Goal: Task Accomplishment & Management: Manage account settings

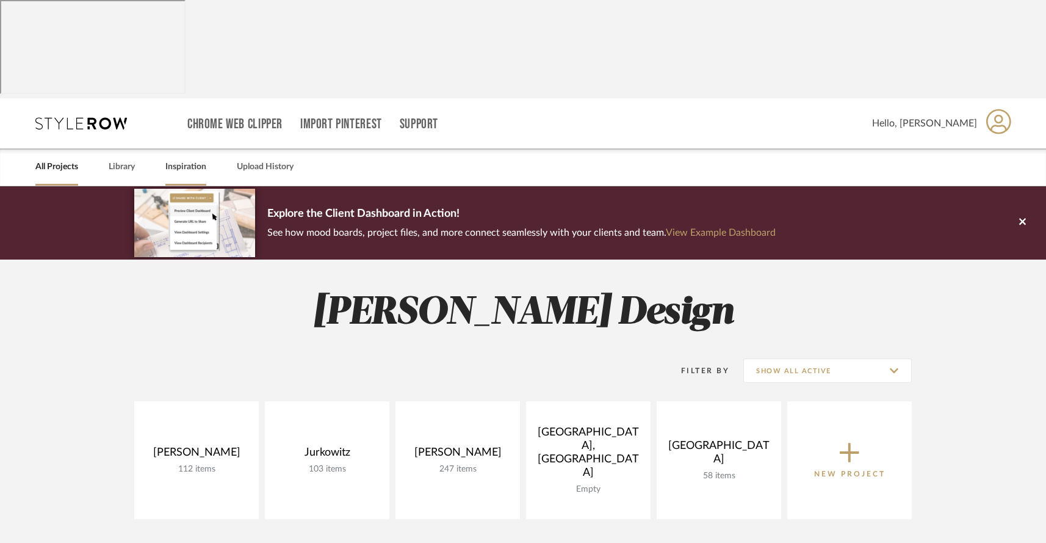
click at [185, 159] on link "Inspiration" at bounding box center [185, 167] width 41 height 16
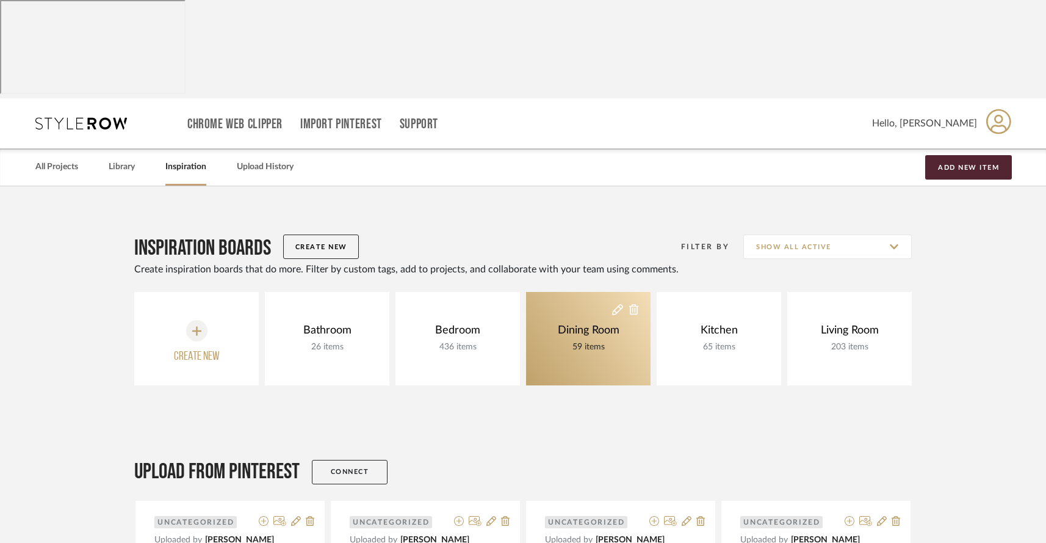
click at [583, 324] on div "Dining Room" at bounding box center [589, 330] width 68 height 13
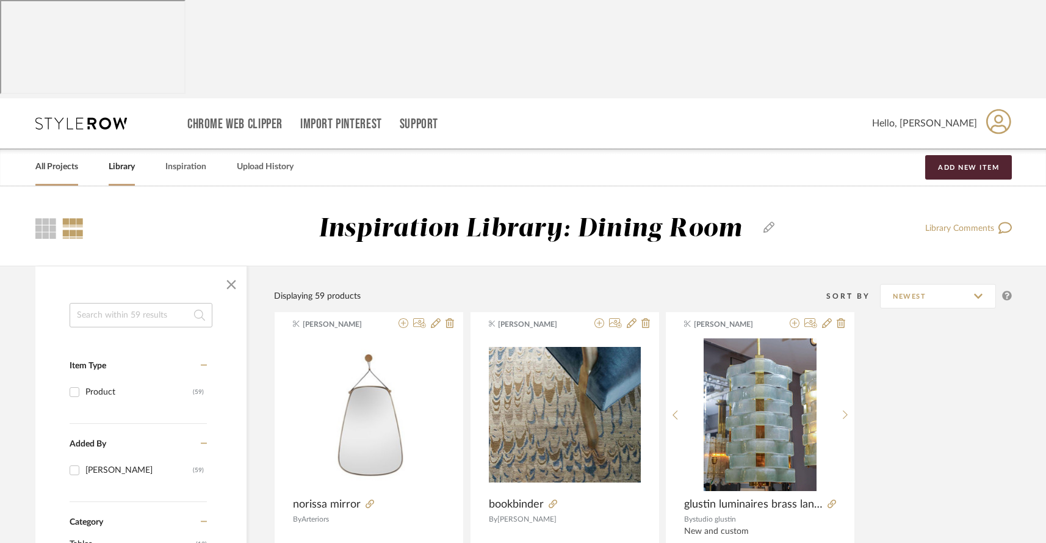
click at [42, 159] on link "All Projects" at bounding box center [56, 167] width 43 height 16
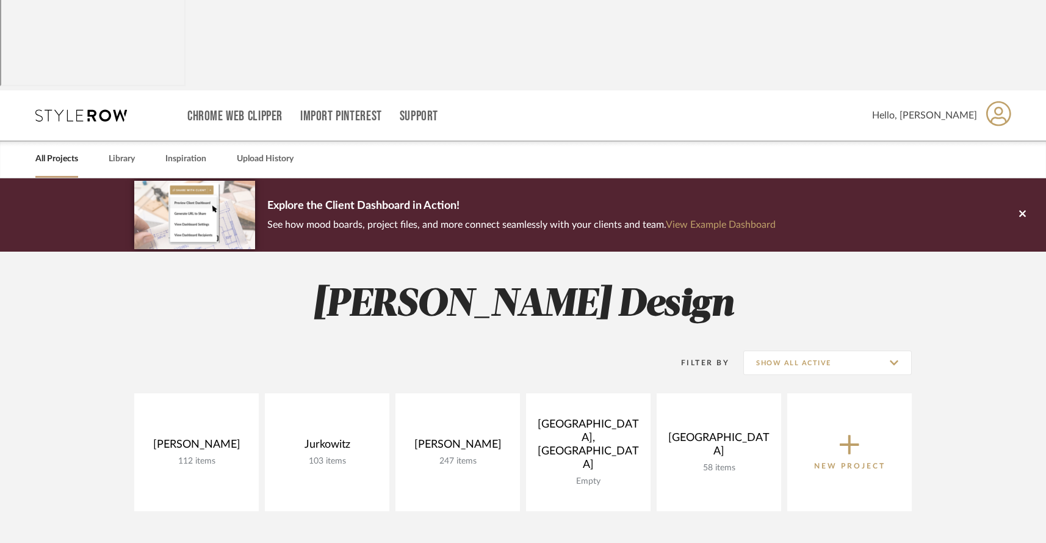
scroll to position [5, 0]
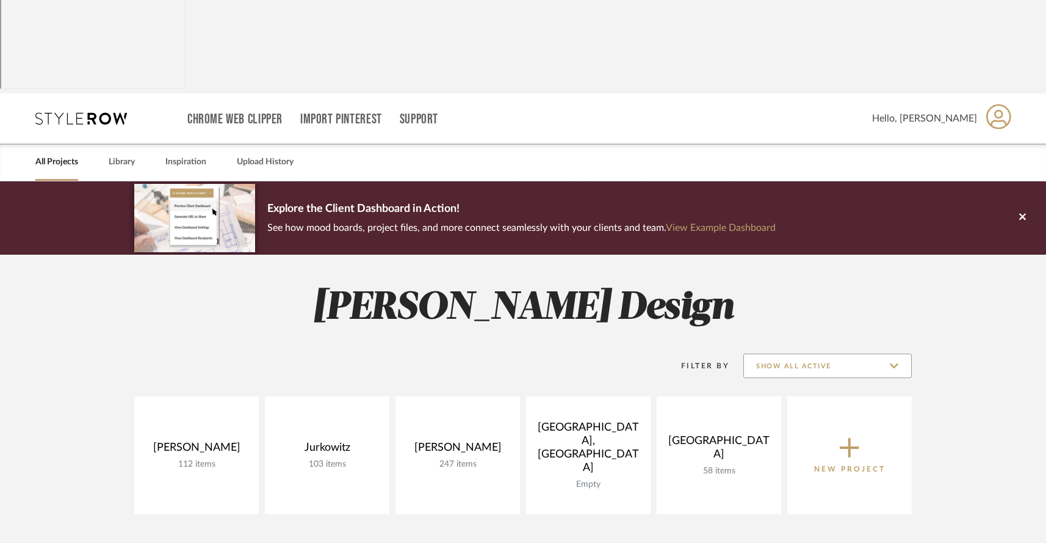
click at [814, 353] on input "Show All Active" at bounding box center [827, 365] width 168 height 24
click at [812, 353] on input "Show All Active" at bounding box center [827, 365] width 168 height 24
click at [70, 112] on icon at bounding box center [81, 118] width 92 height 12
click at [68, 112] on icon at bounding box center [81, 118] width 92 height 12
click at [1022, 211] on icon at bounding box center [1022, 216] width 7 height 11
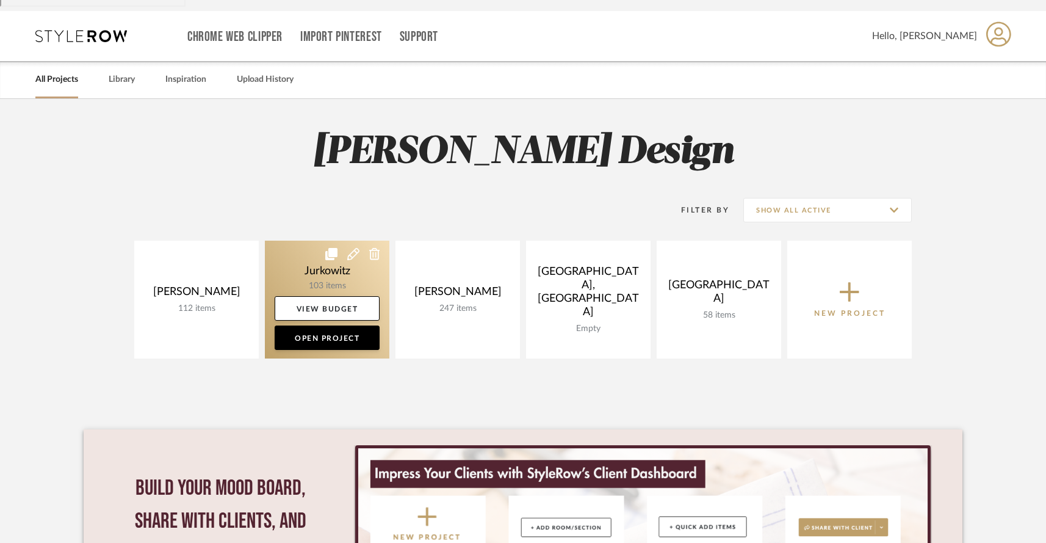
scroll to position [201, 0]
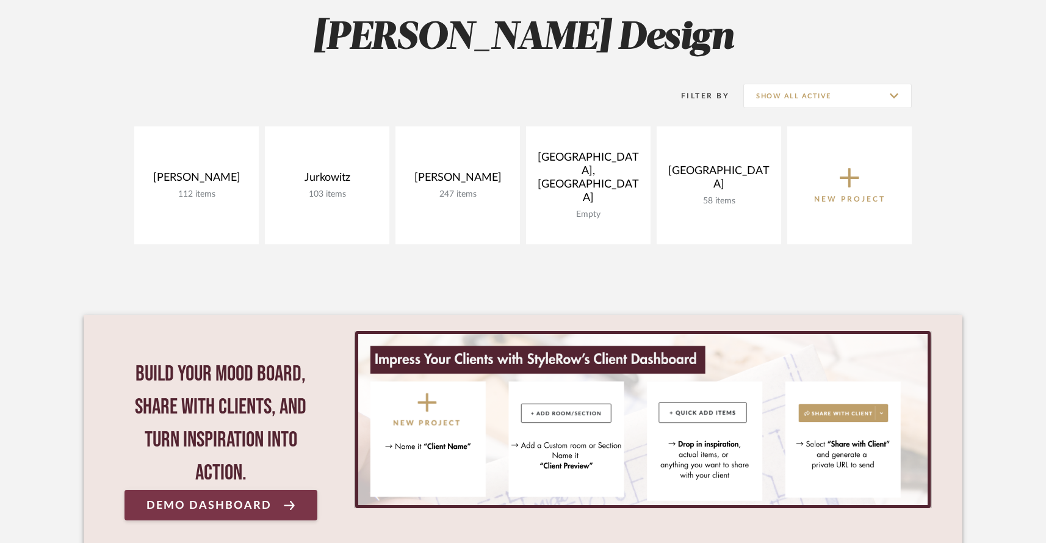
click at [189, 499] on span "Demo Dashboard" at bounding box center [208, 505] width 125 height 12
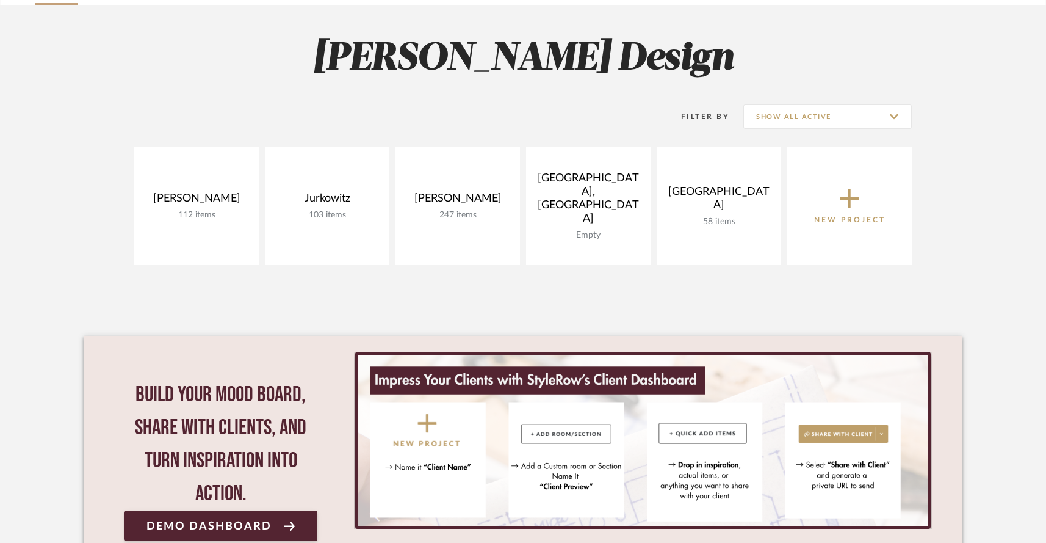
scroll to position [182, 0]
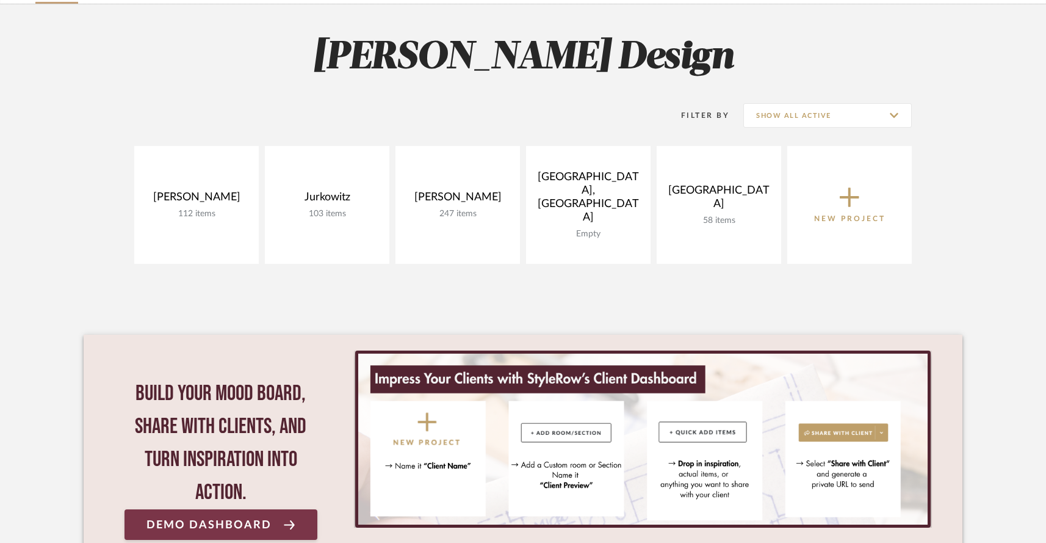
click at [197, 519] on span "Demo Dashboard" at bounding box center [208, 525] width 125 height 12
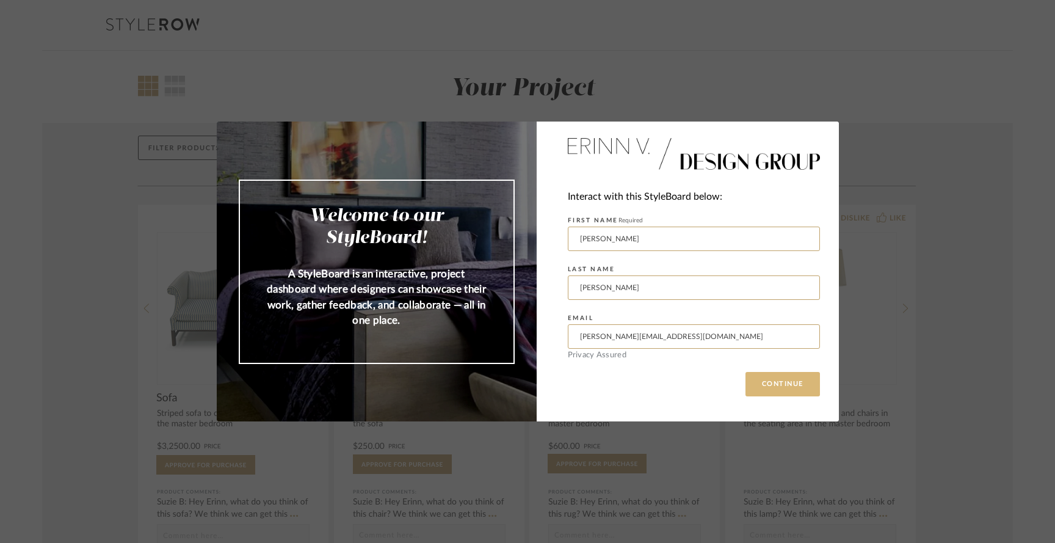
click at [768, 380] on button "CONTINUE" at bounding box center [782, 384] width 74 height 24
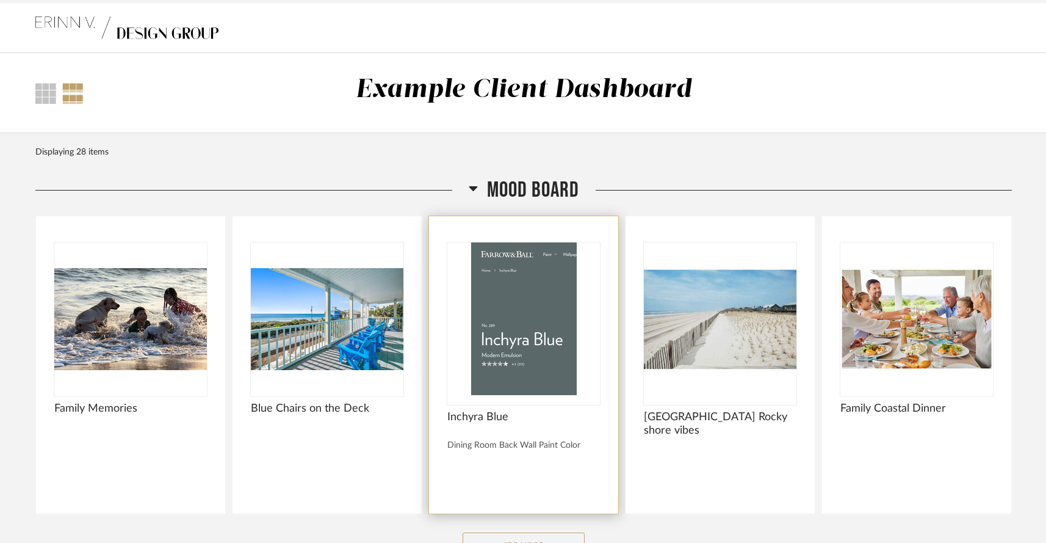
scroll to position [121, 0]
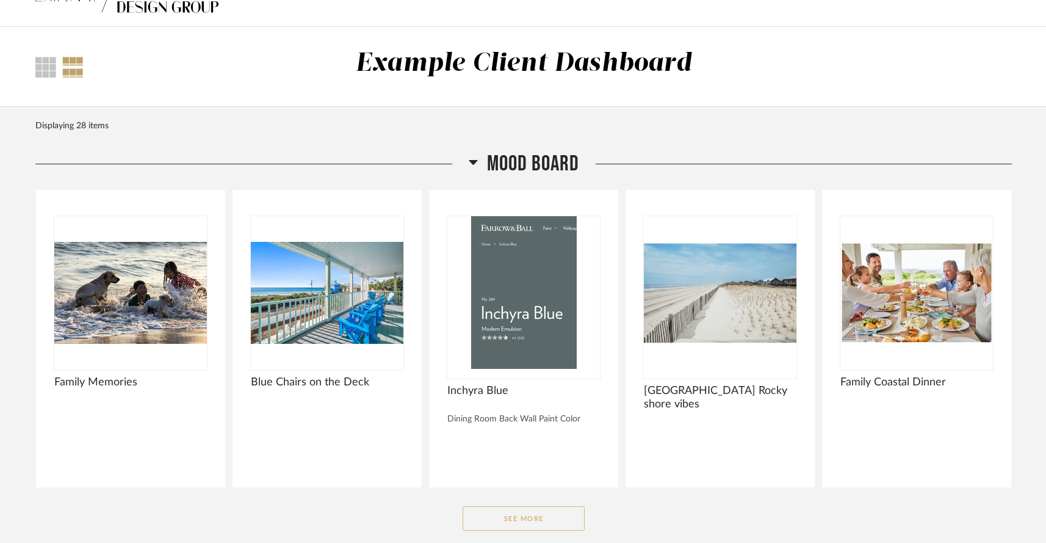
click at [512, 506] on button "See More" at bounding box center [524, 518] width 122 height 24
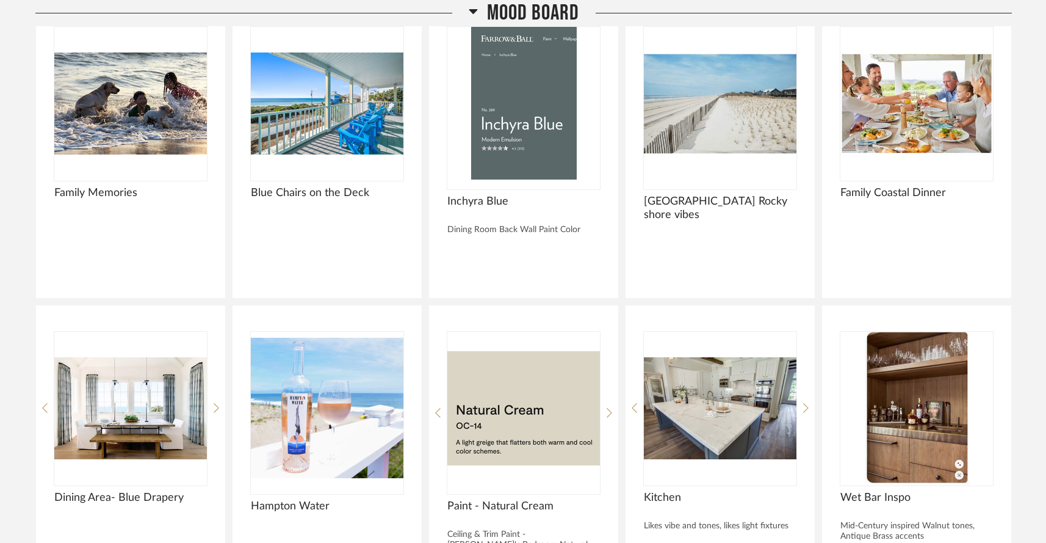
scroll to position [0, 0]
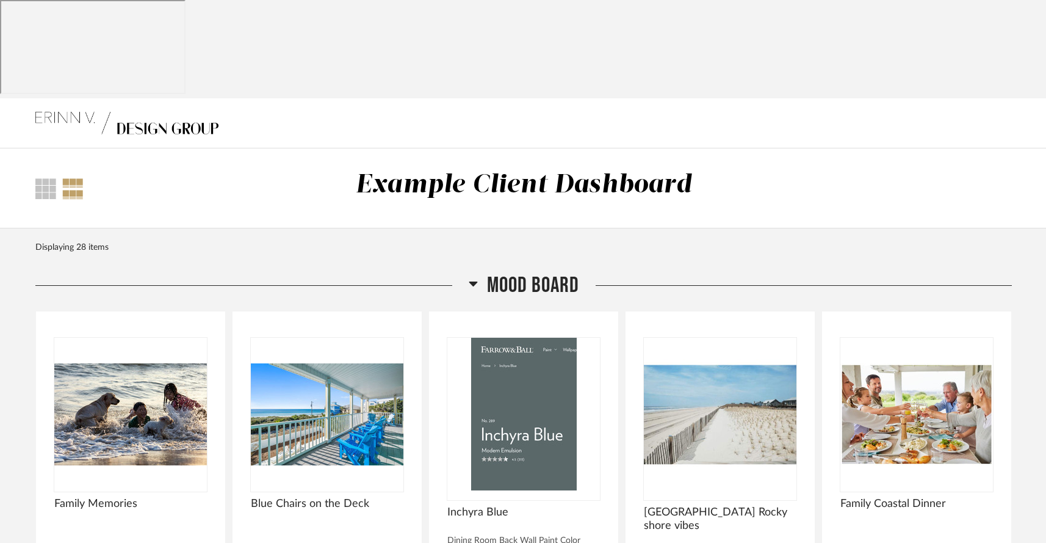
click at [472, 281] on icon at bounding box center [473, 283] width 9 height 5
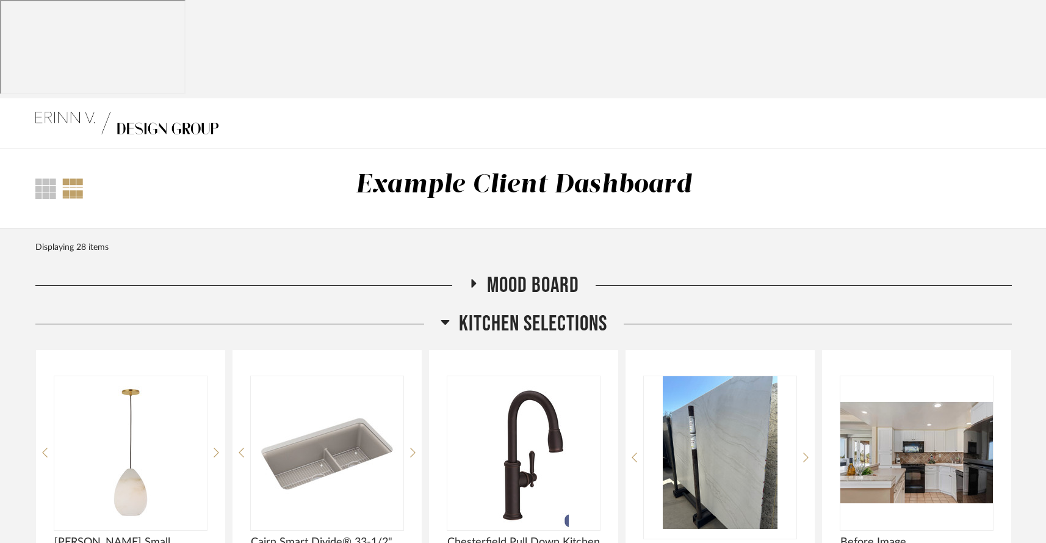
click at [472, 279] on icon at bounding box center [473, 283] width 5 height 9
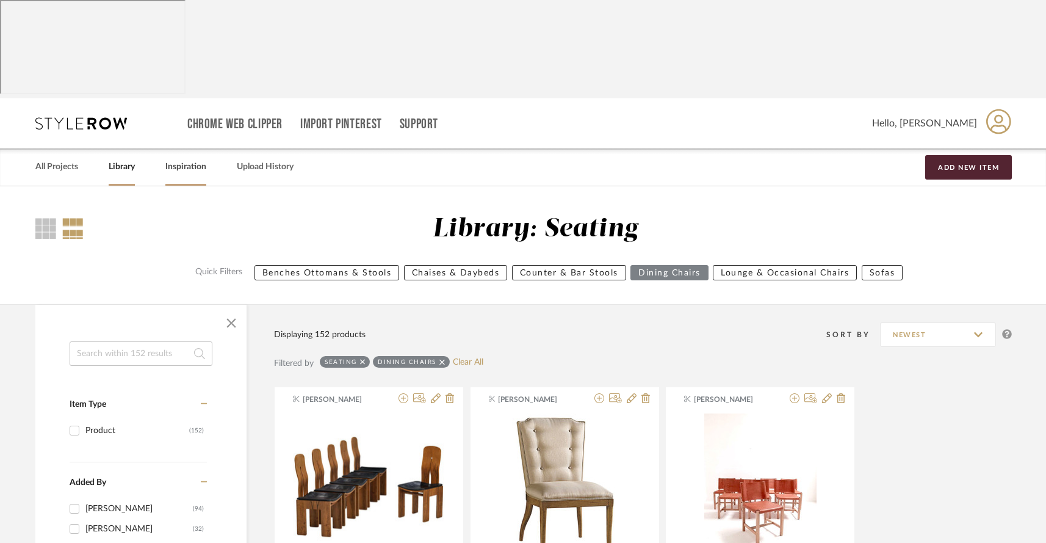
click at [193, 159] on link "Inspiration" at bounding box center [185, 167] width 41 height 16
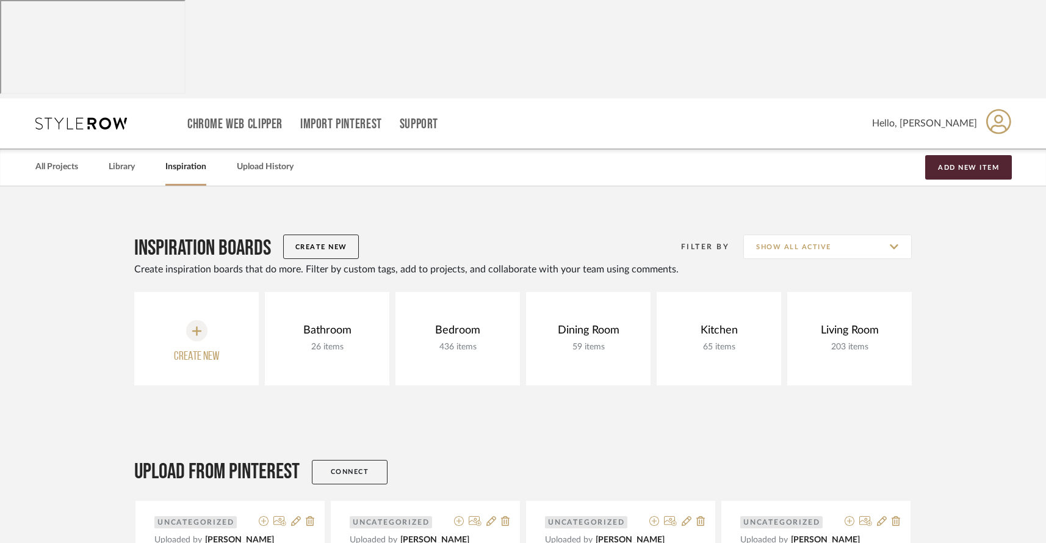
click at [196, 325] on icon at bounding box center [196, 331] width 9 height 12
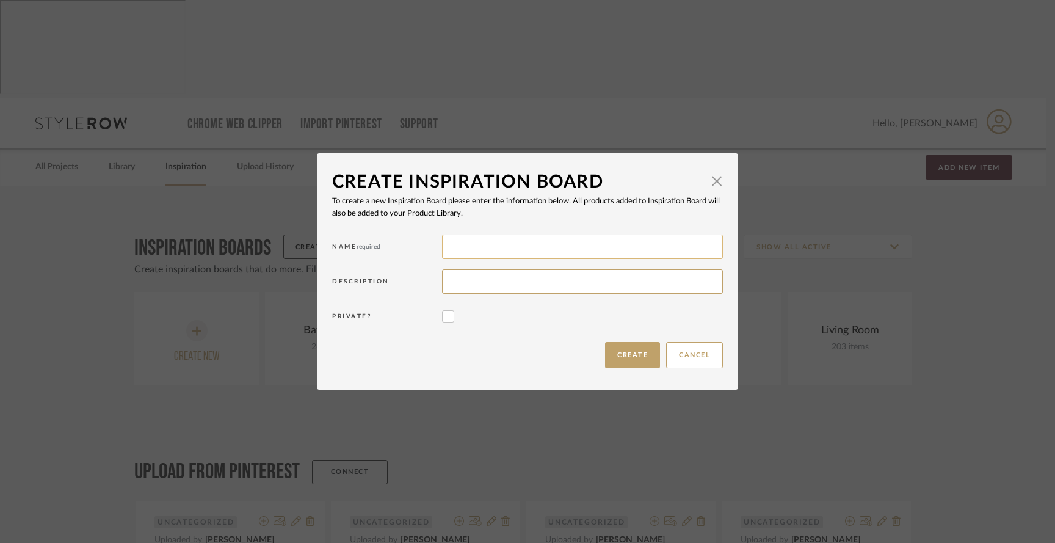
click at [494, 246] on input at bounding box center [582, 246] width 281 height 24
type input "[PERSON_NAME] dining room"
type input "dining room"
click at [613, 351] on button "Create" at bounding box center [632, 355] width 55 height 26
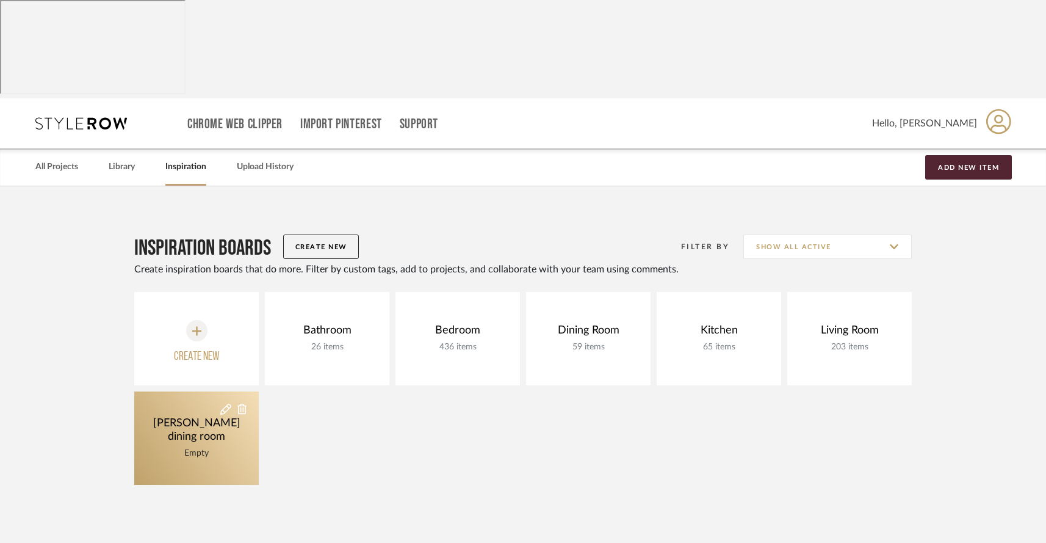
click at [201, 446] on div "Empty" at bounding box center [196, 452] width 125 height 13
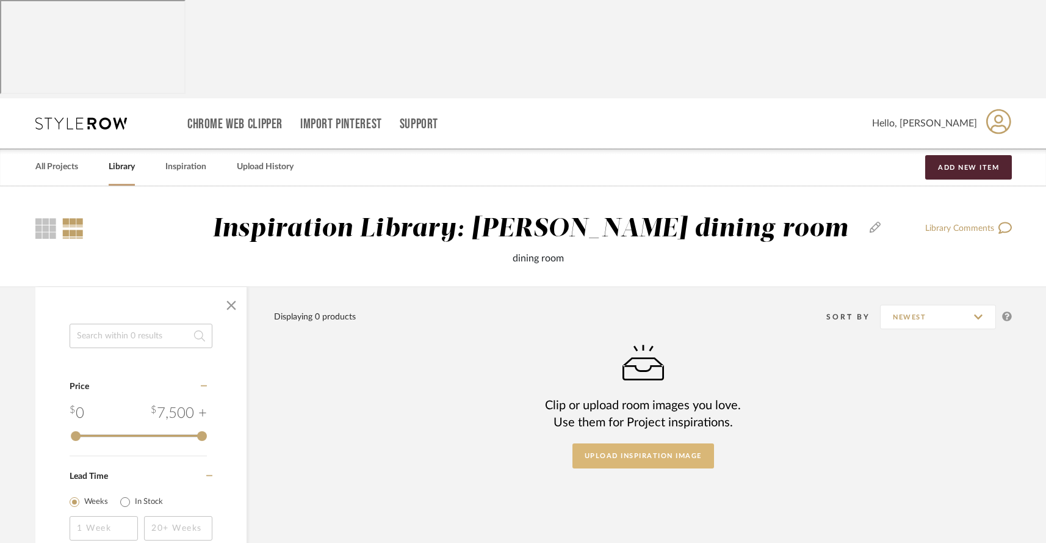
click at [657, 443] on button "Upload Inspiration Image" at bounding box center [644, 455] width 142 height 25
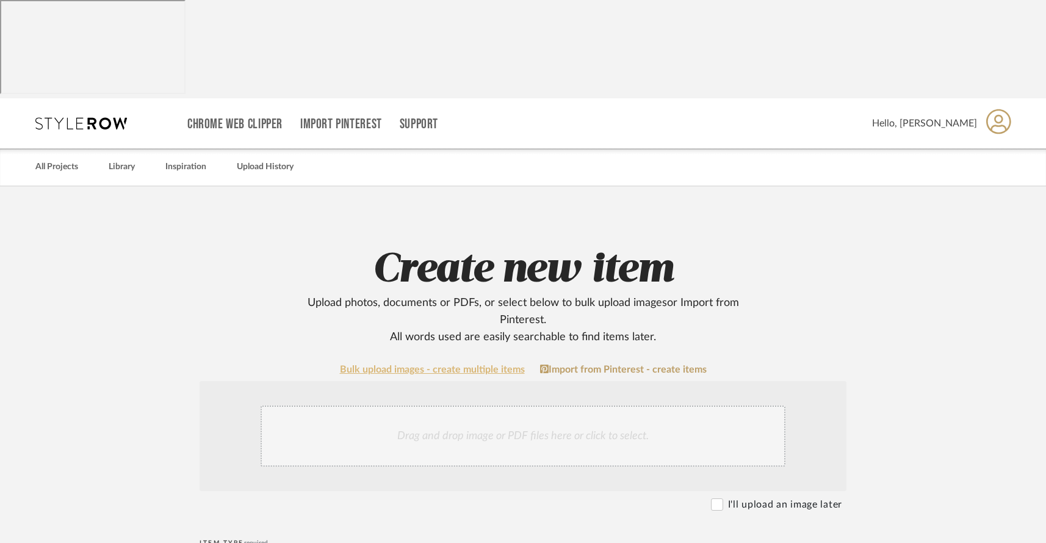
click at [377, 364] on link "Bulk upload images - create multiple items" at bounding box center [432, 369] width 185 height 10
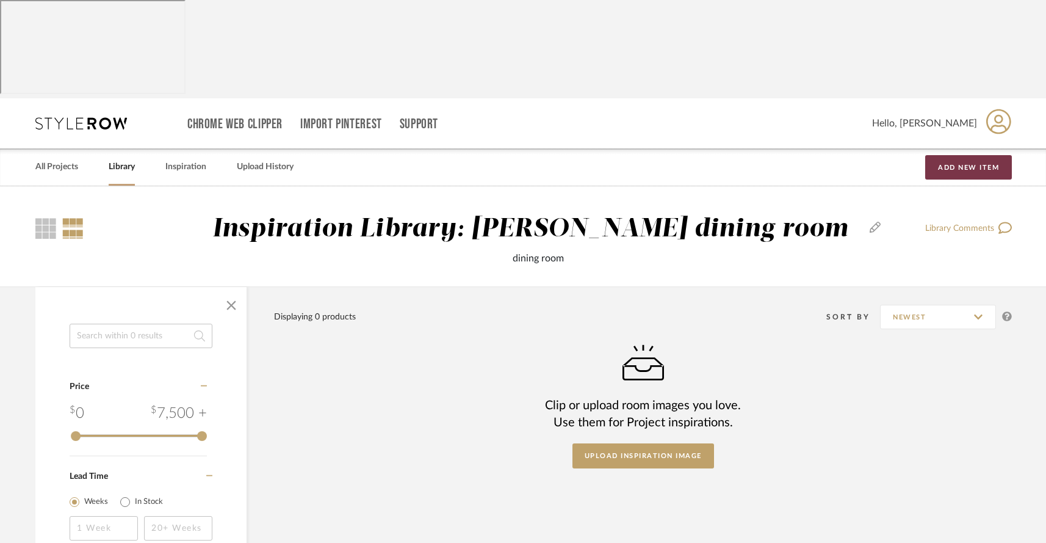
click at [954, 155] on button "Add New Item" at bounding box center [968, 167] width 87 height 24
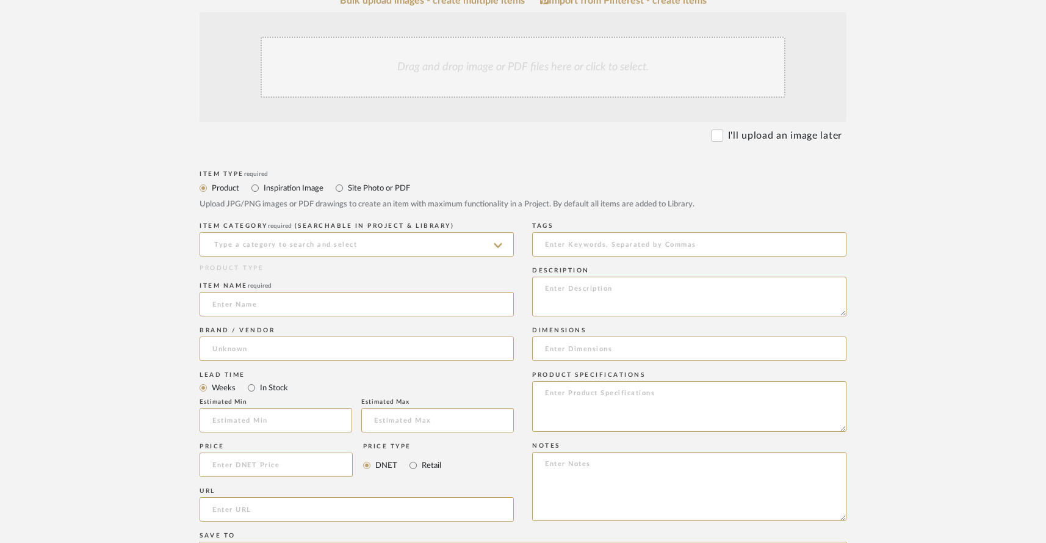
scroll to position [601, 0]
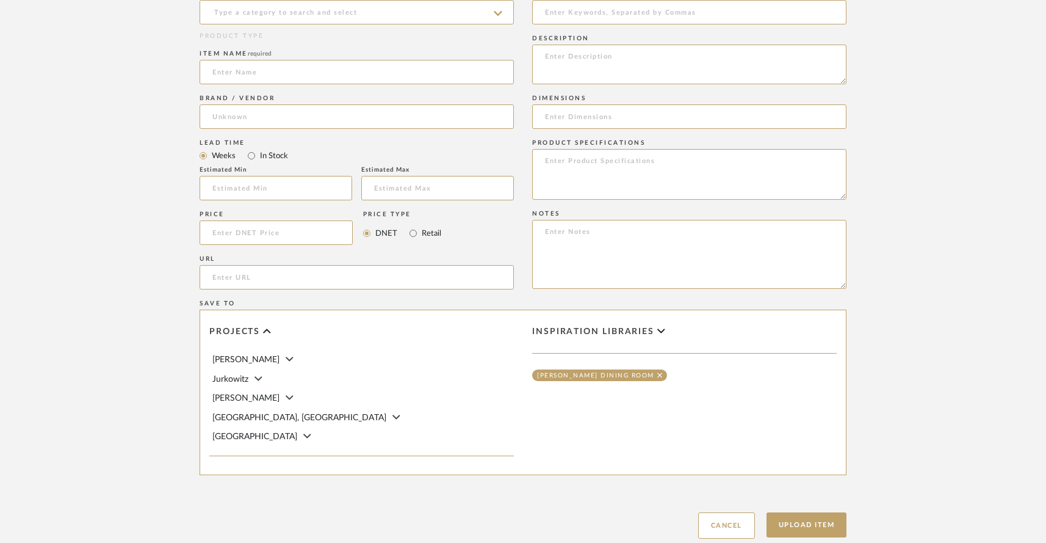
click at [230, 394] on span "[PERSON_NAME]" at bounding box center [245, 398] width 67 height 9
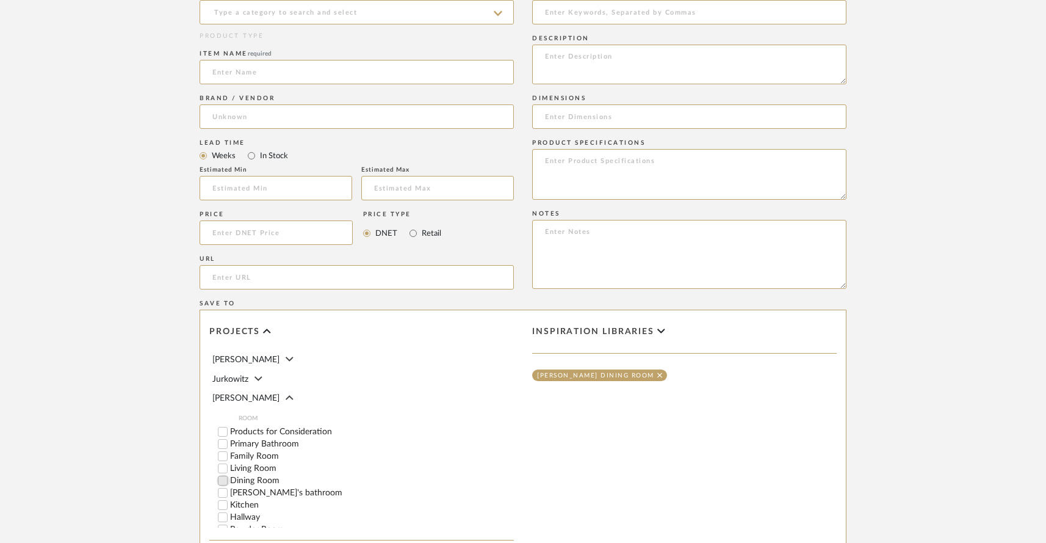
click at [224, 474] on input "Dining Room" at bounding box center [223, 480] width 12 height 12
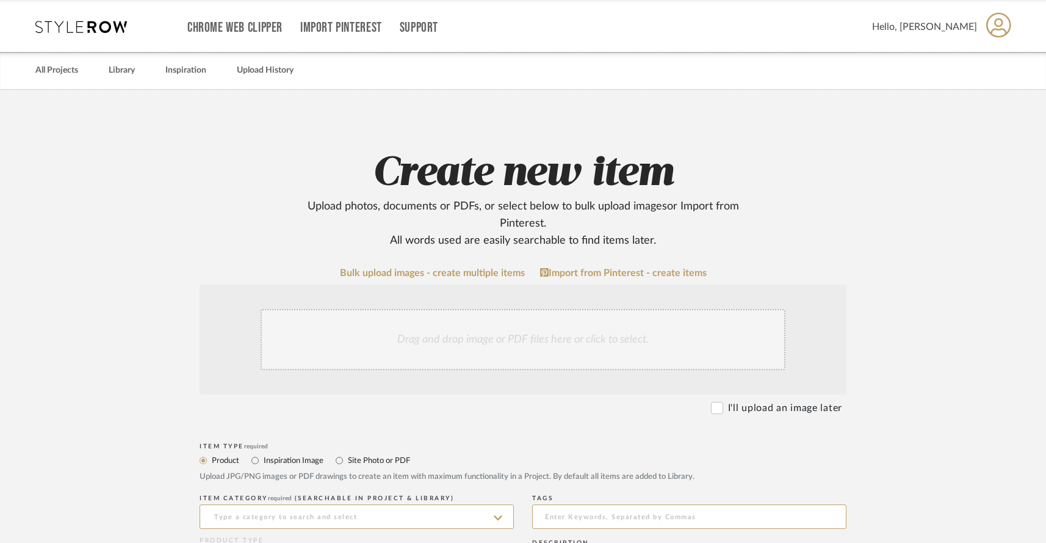
scroll to position [0, 0]
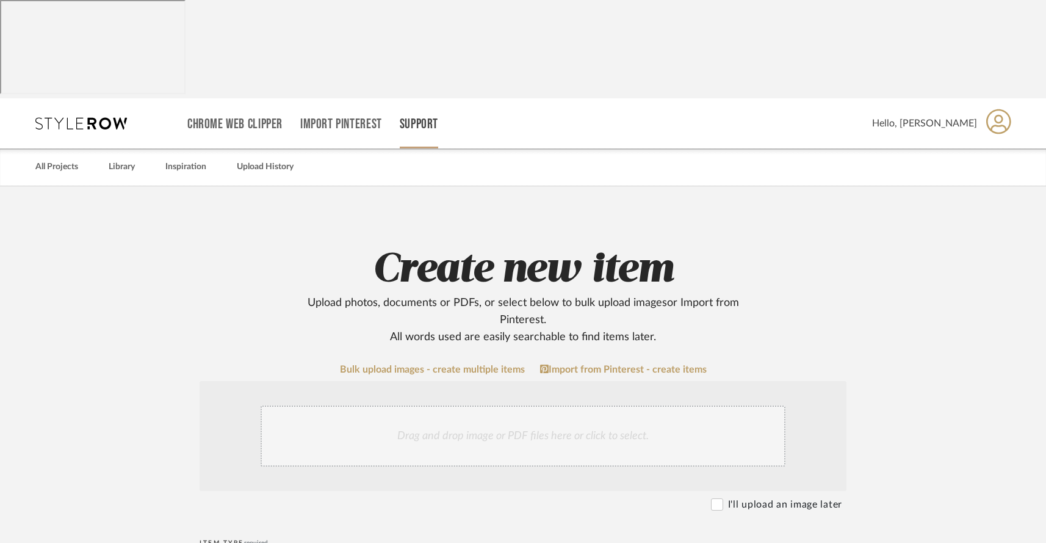
click at [419, 119] on link "Support" at bounding box center [419, 124] width 38 height 10
click at [426, 51] on span "Resource Center" at bounding box center [445, 50] width 70 height 10
click at [84, 117] on icon at bounding box center [81, 123] width 92 height 12
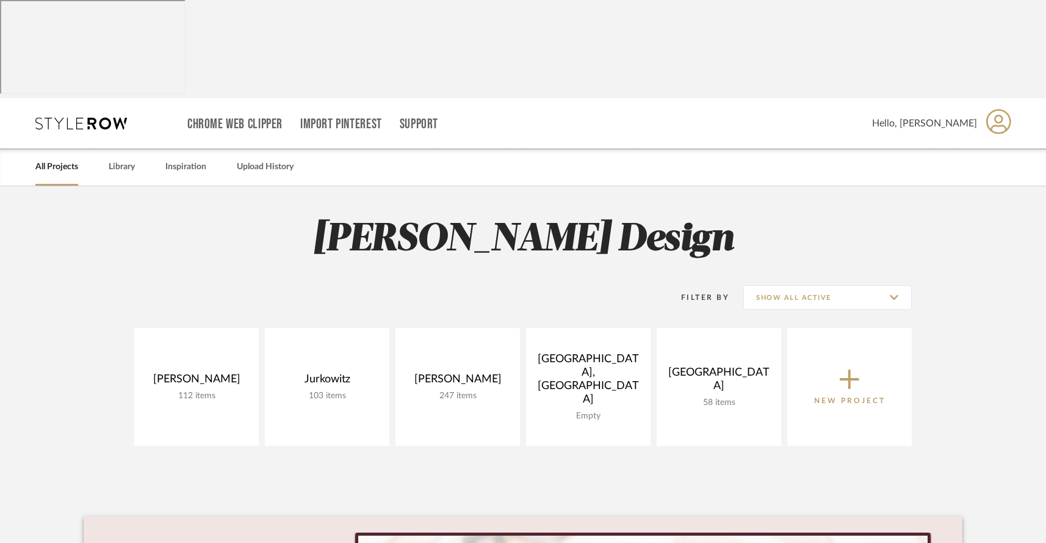
click at [994, 109] on icon at bounding box center [998, 122] width 25 height 26
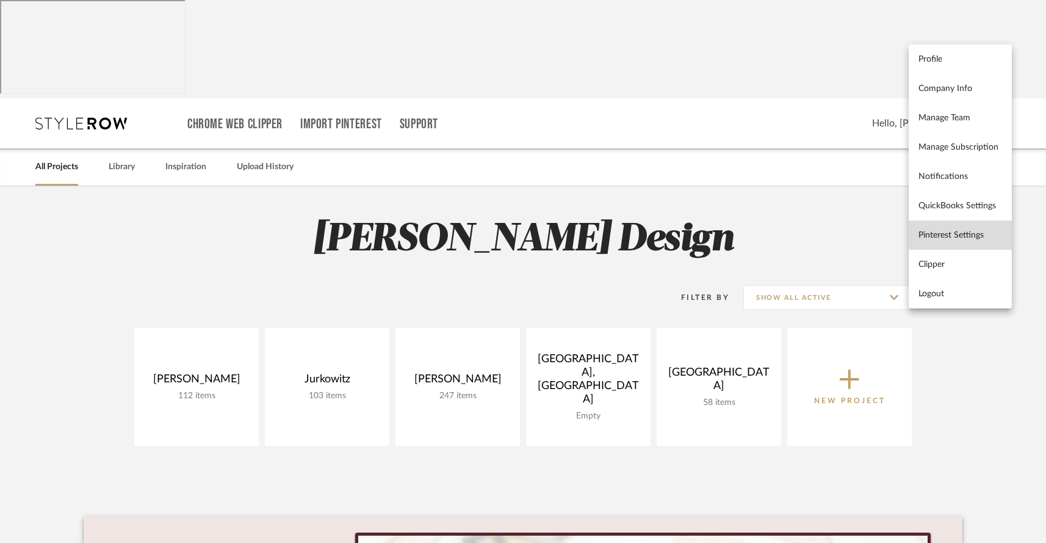
click at [919, 234] on span "Pinterest Settings" at bounding box center [961, 235] width 84 height 10
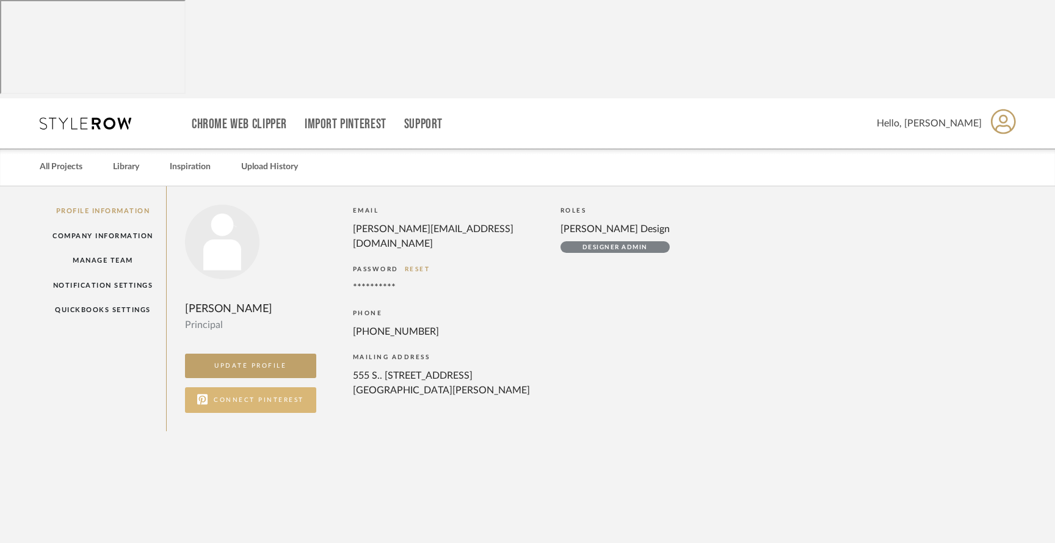
click at [282, 387] on button "CONNECT PINTEREST" at bounding box center [250, 400] width 131 height 26
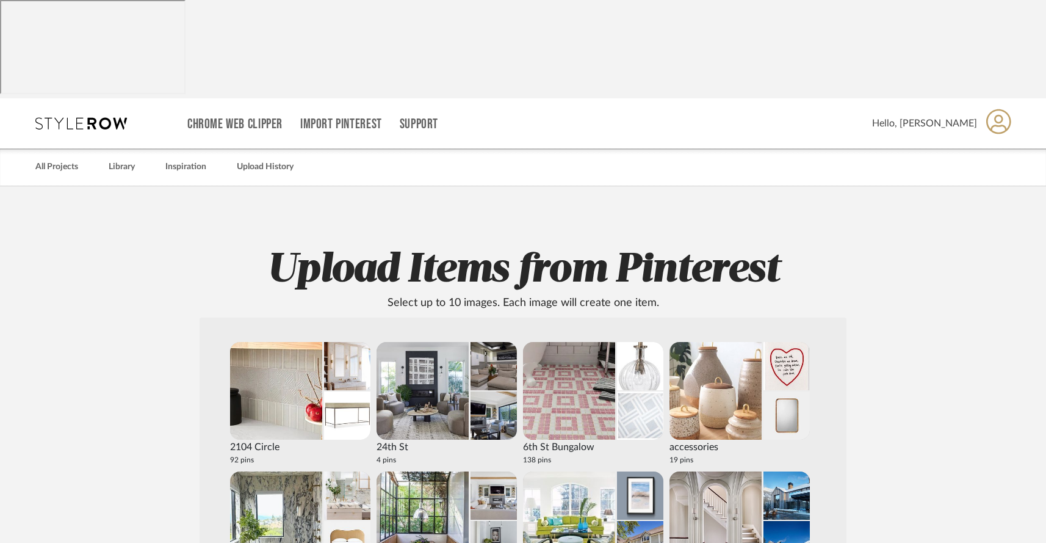
click at [928, 116] on span "Hello, [PERSON_NAME]" at bounding box center [924, 123] width 105 height 15
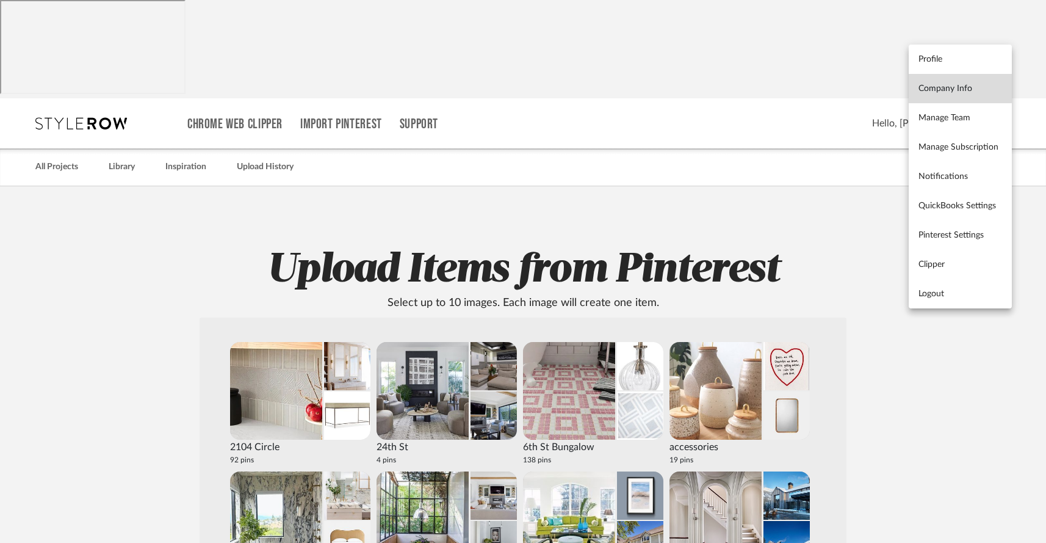
click at [922, 87] on span "Company Info" at bounding box center [961, 88] width 84 height 10
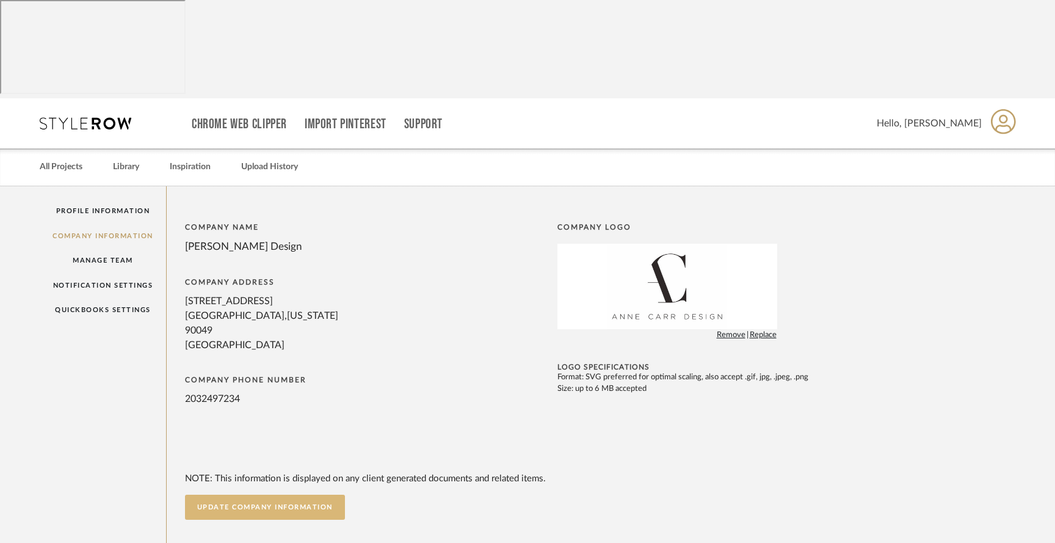
click at [213, 494] on button "UPDATE COMPANY INFORMATION" at bounding box center [265, 506] width 160 height 25
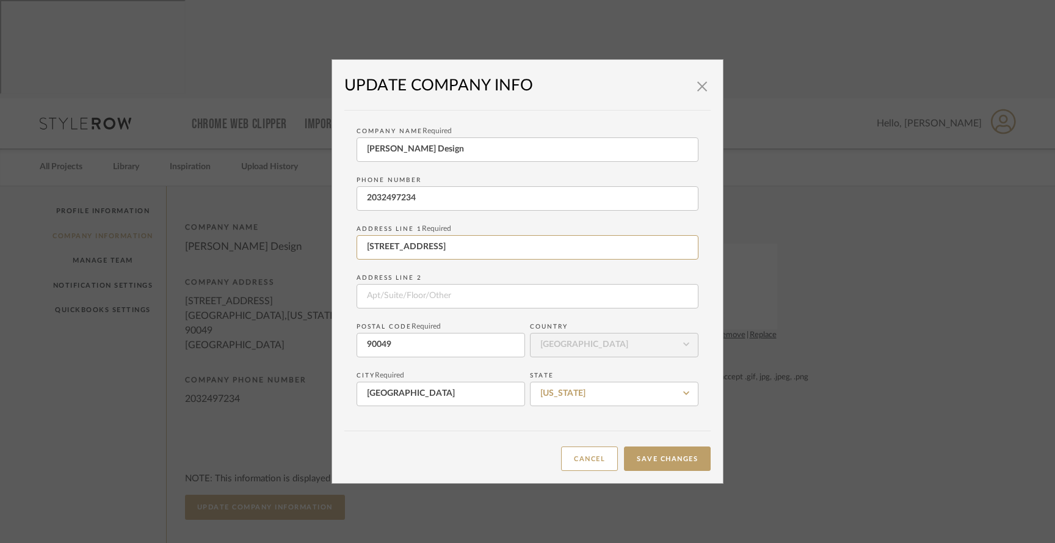
drag, startPoint x: 483, startPoint y: 251, endPoint x: 344, endPoint y: 242, distance: 139.5
click at [344, 242] on div "Company Name Required Anne Carr Design Phone number 2032497234 Address Line 1 R…" at bounding box center [527, 264] width 366 height 308
type input "555 S.. Barrington Ave"
type input "Apt. 209"
click at [642, 455] on button "Save Changes" at bounding box center [667, 458] width 87 height 25
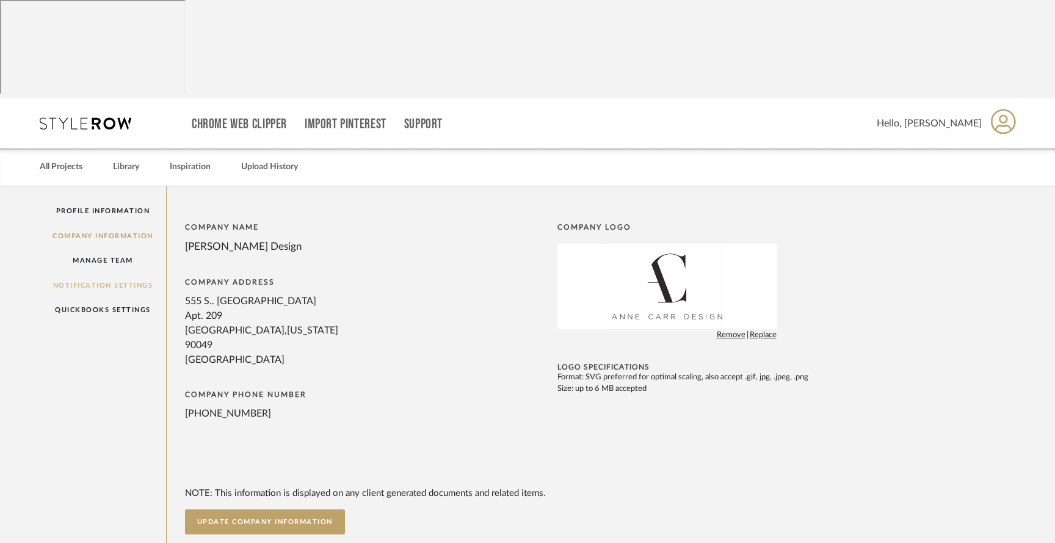
click at [92, 273] on link "Notification Settings" at bounding box center [103, 285] width 126 height 25
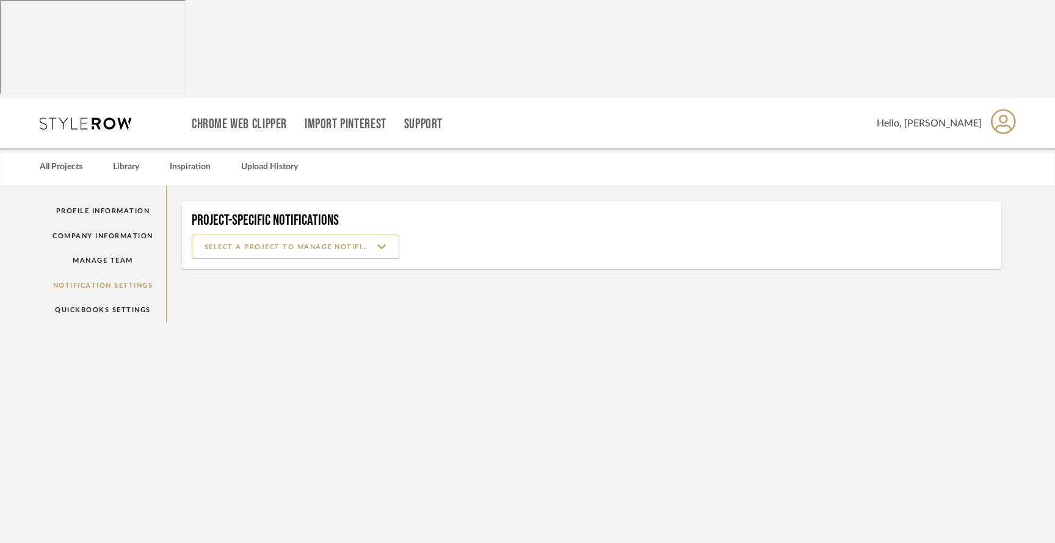
click at [203, 234] on input at bounding box center [296, 246] width 208 height 24
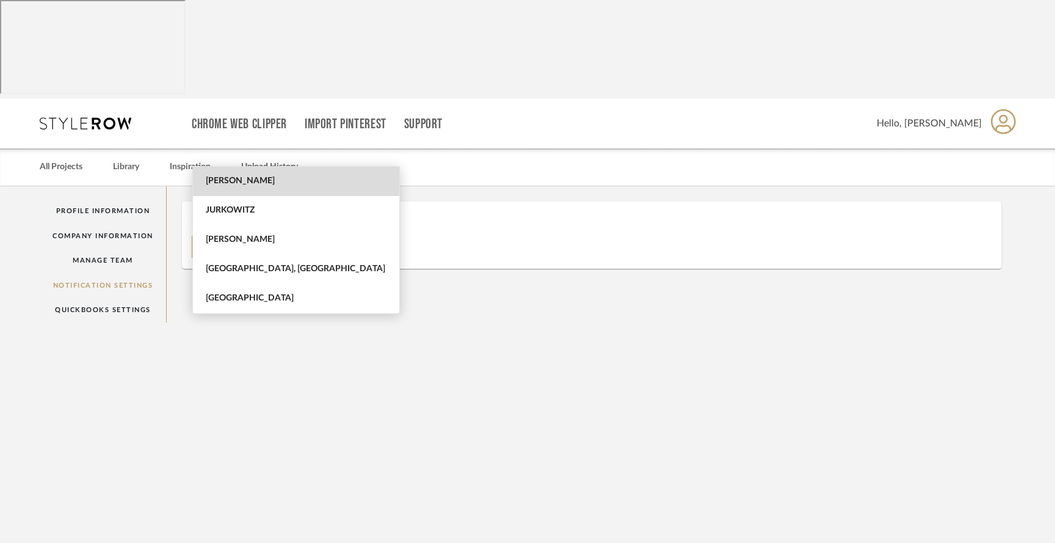
click at [219, 179] on span "[PERSON_NAME]" at bounding box center [298, 181] width 184 height 10
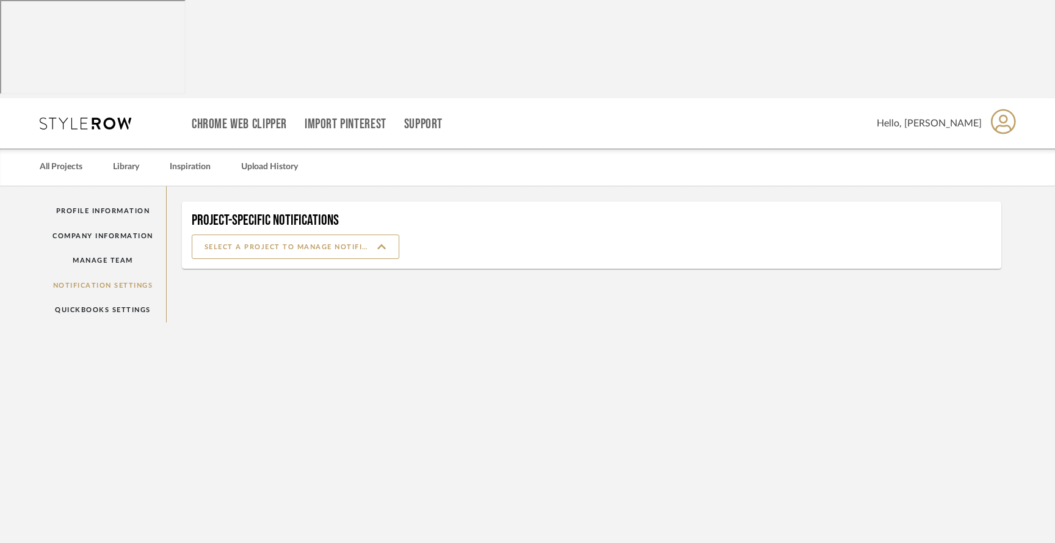
type input "[PERSON_NAME]"
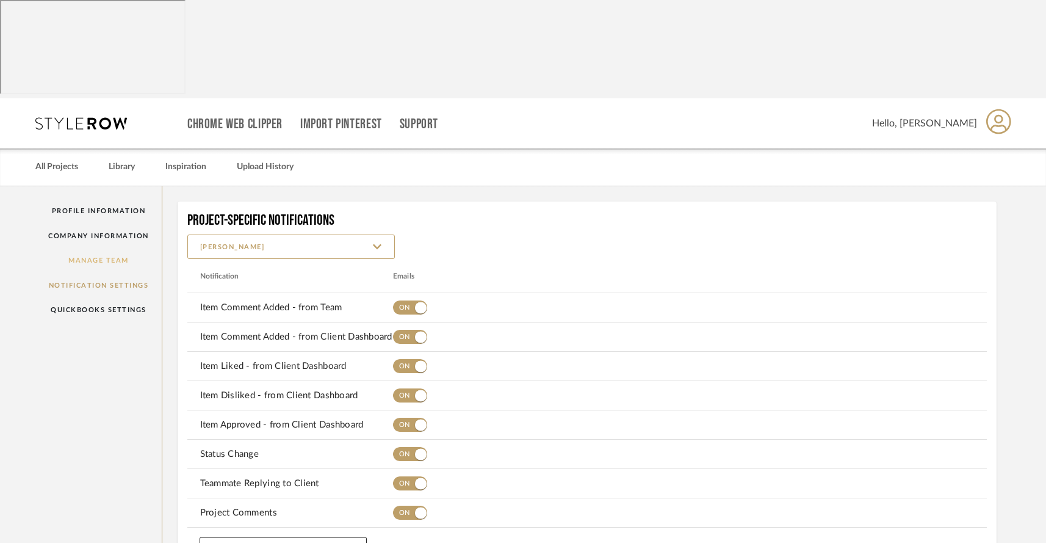
click at [92, 248] on link "Manage Team" at bounding box center [98, 260] width 126 height 25
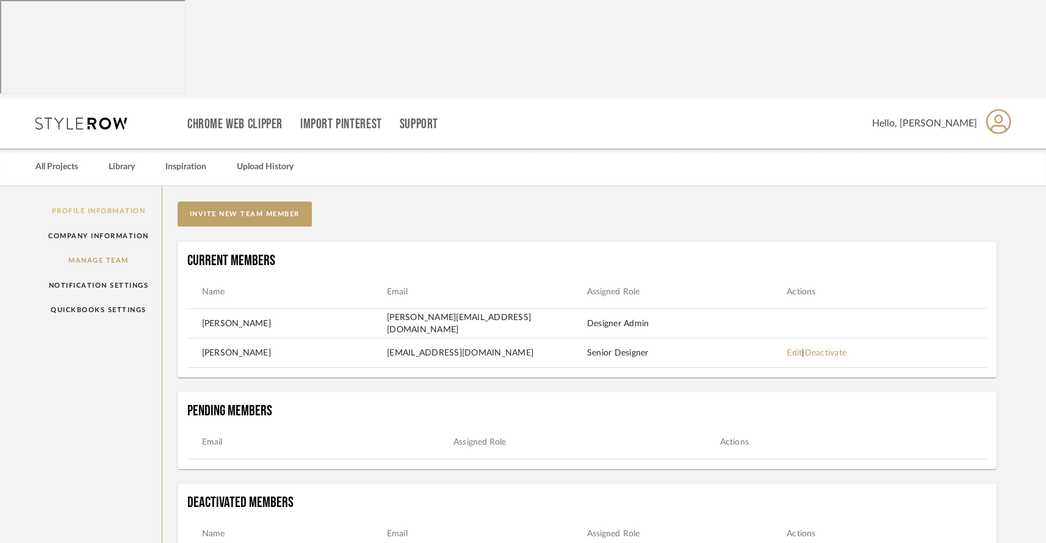
click at [83, 198] on link "Profile Information" at bounding box center [98, 210] width 126 height 25
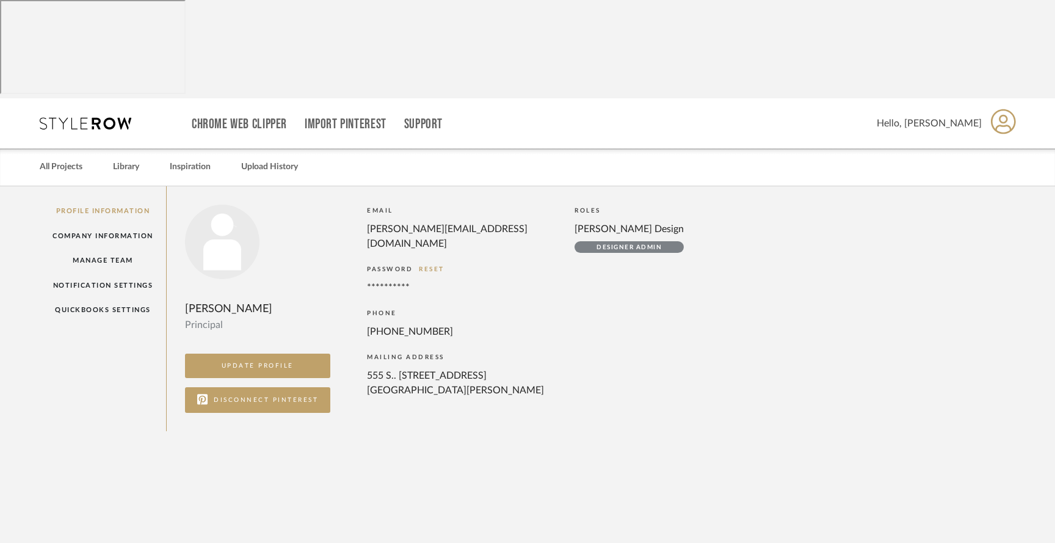
click at [933, 116] on span "Hello, [PERSON_NAME]" at bounding box center [929, 123] width 105 height 15
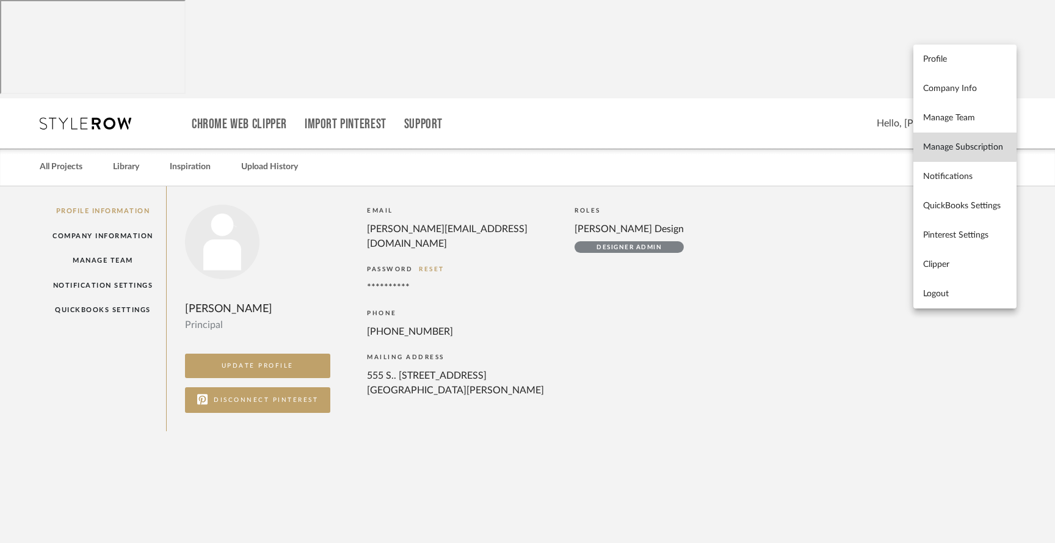
click at [931, 146] on span "Manage Subscription" at bounding box center [965, 147] width 84 height 10
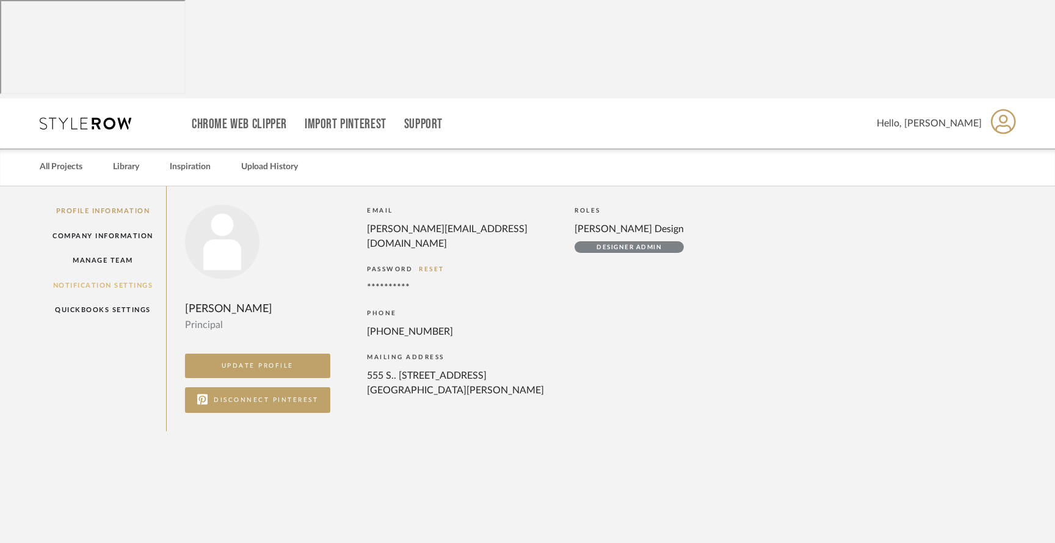
click at [85, 273] on link "Notification Settings" at bounding box center [103, 285] width 126 height 25
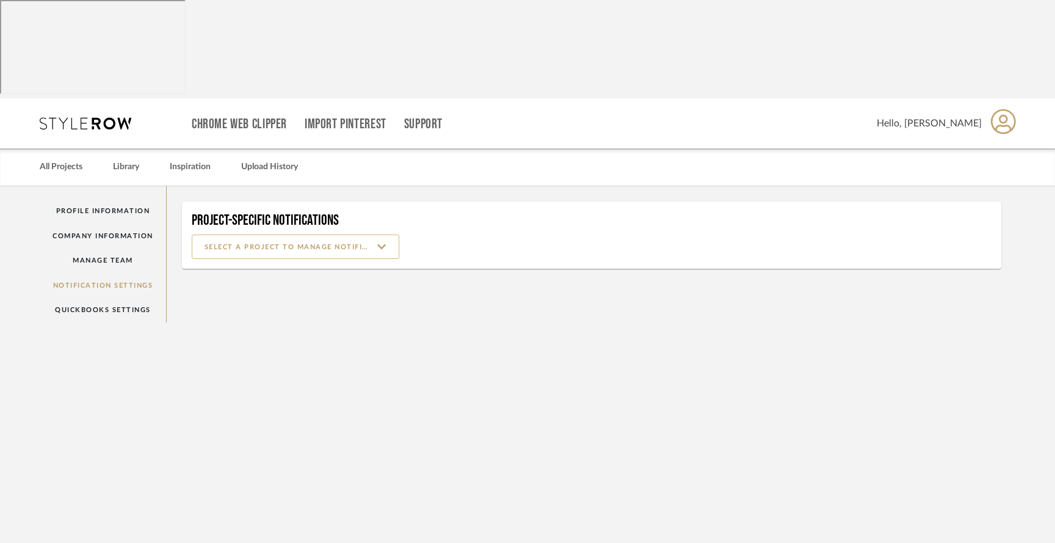
click at [241, 234] on input at bounding box center [296, 246] width 208 height 24
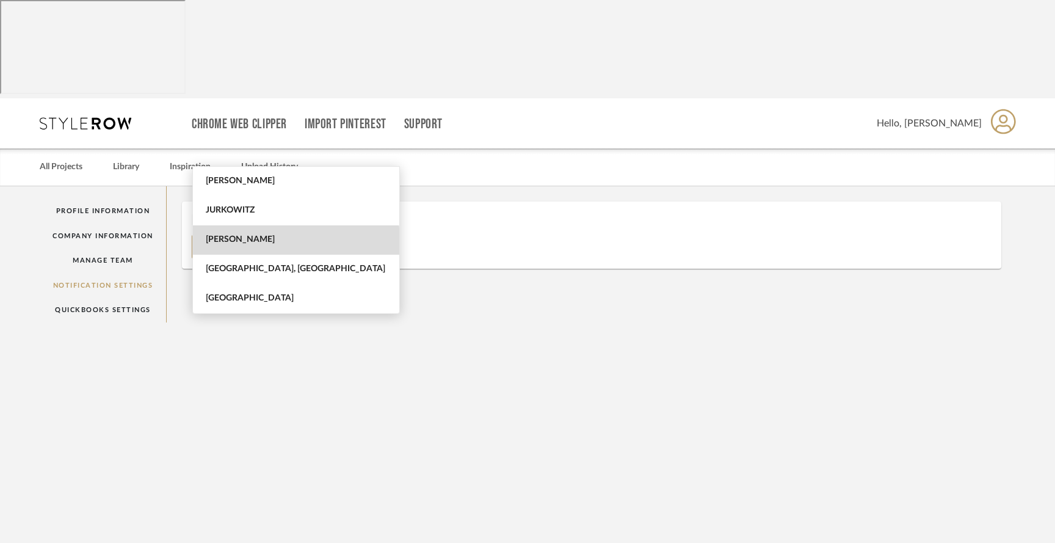
click at [233, 243] on span "[PERSON_NAME]" at bounding box center [298, 239] width 184 height 10
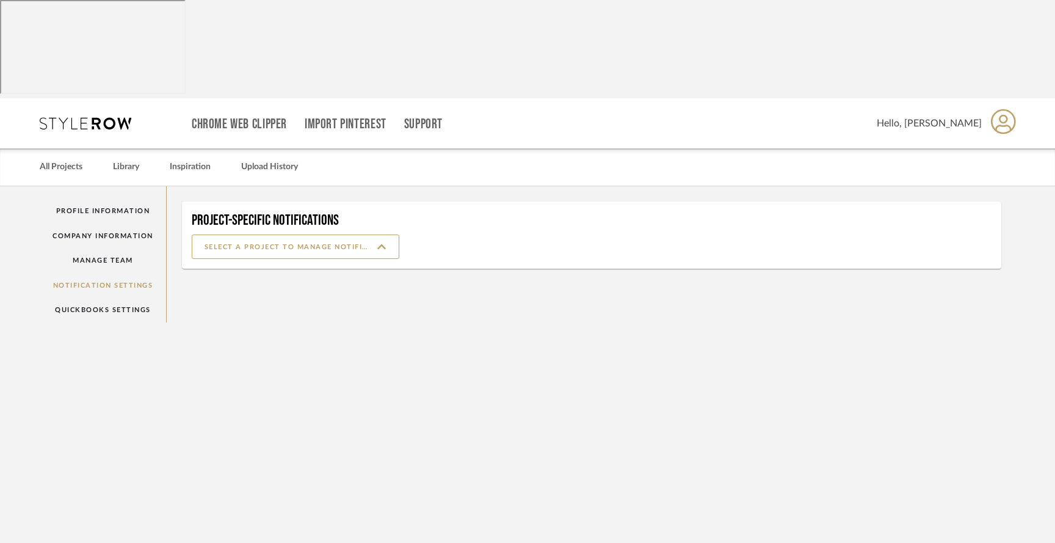
type input "[PERSON_NAME]"
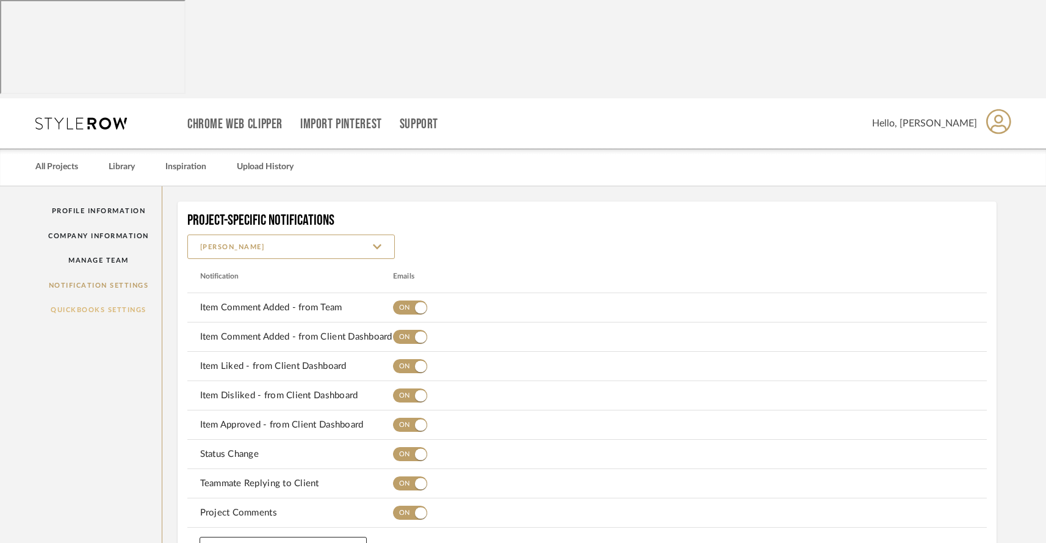
click at [139, 297] on link "QuickBooks Settings" at bounding box center [98, 309] width 126 height 25
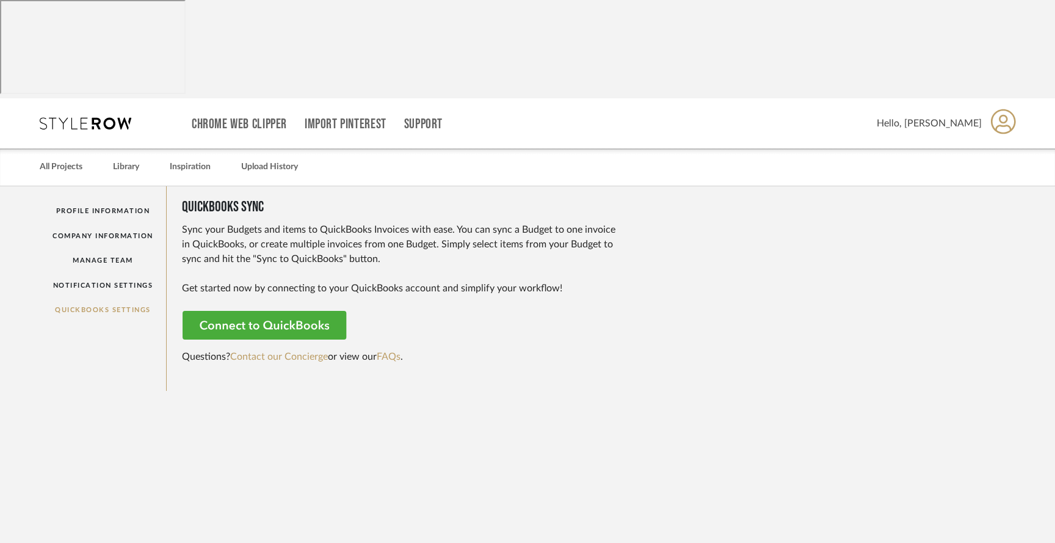
click at [248, 311] on rect at bounding box center [266, 325] width 166 height 29
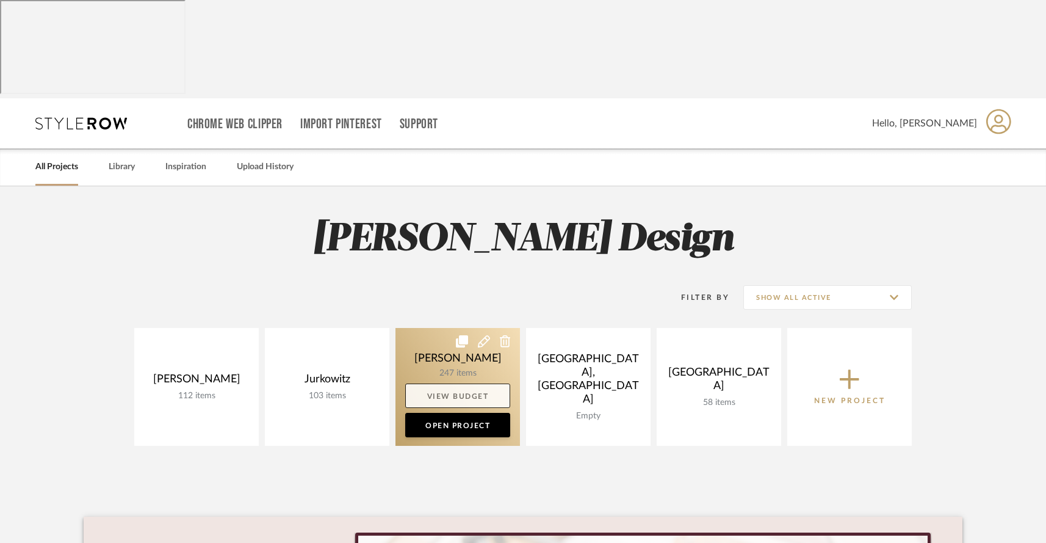
click at [458, 383] on link "View Budget" at bounding box center [457, 395] width 105 height 24
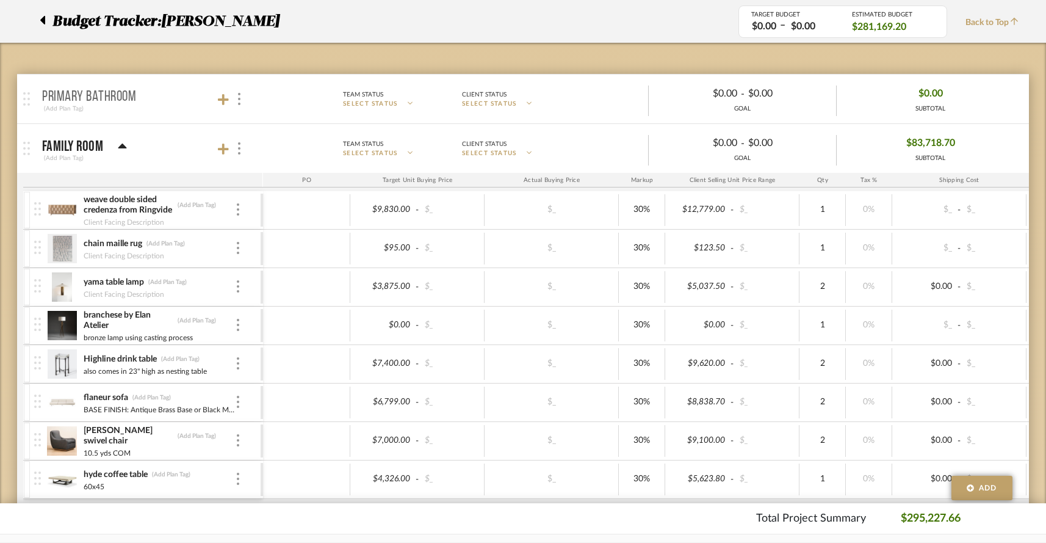
scroll to position [262, 0]
type input "13300"
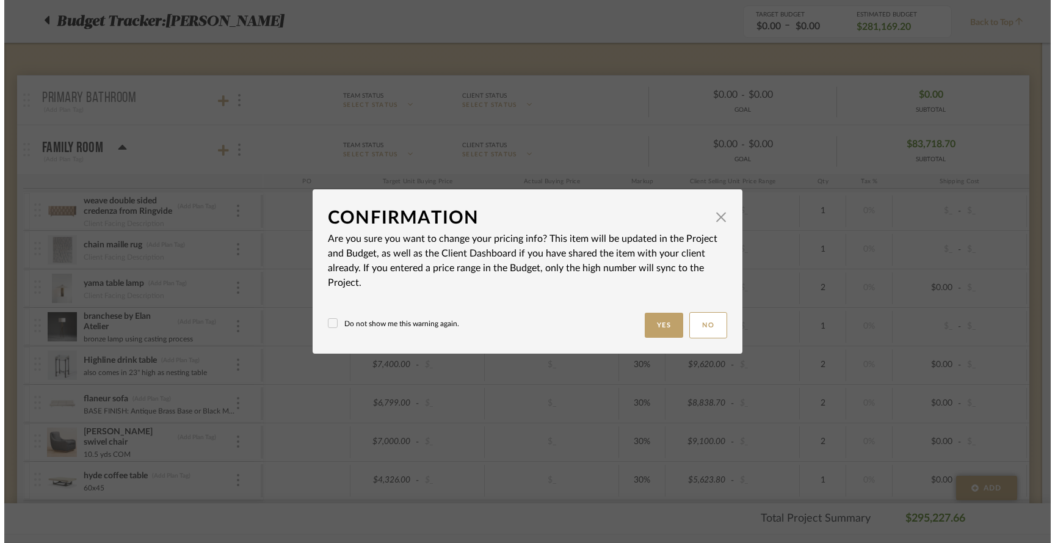
scroll to position [0, 0]
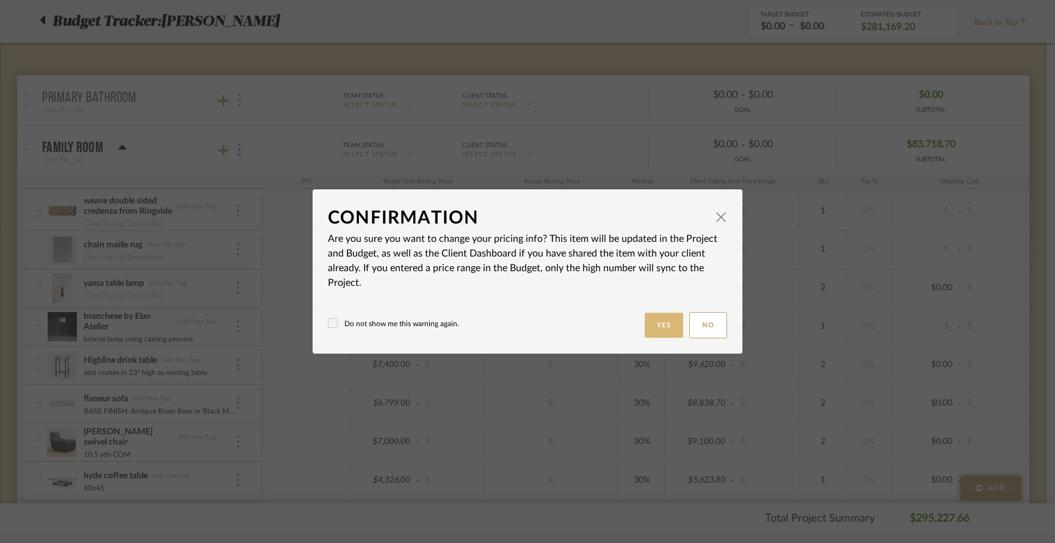
click at [656, 333] on button "Yes" at bounding box center [664, 325] width 39 height 25
